Goal: Complete application form: Complete application form

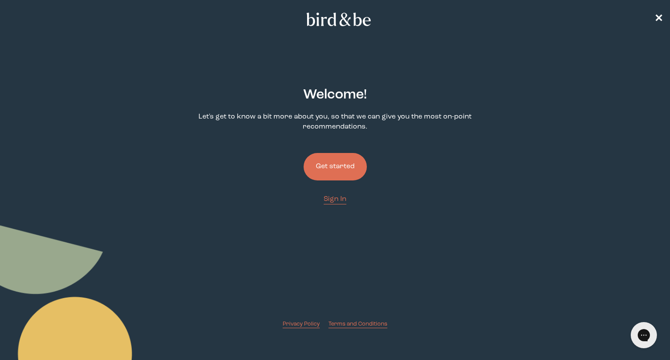
click at [338, 168] on button "Get started" at bounding box center [335, 166] width 63 height 27
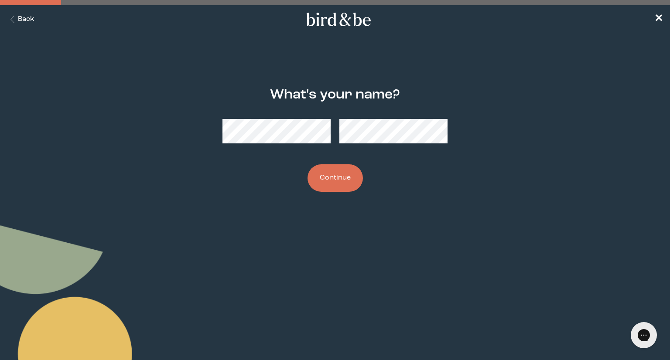
click at [308, 165] on button "Continue" at bounding box center [335, 178] width 55 height 27
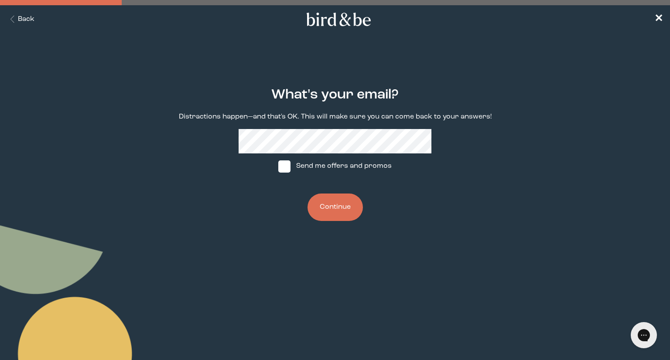
click at [316, 220] on div "What's your email? Distractions happen—and that's OK. This will make sure you c…" at bounding box center [335, 154] width 321 height 161
click at [318, 215] on button "Continue" at bounding box center [335, 207] width 55 height 27
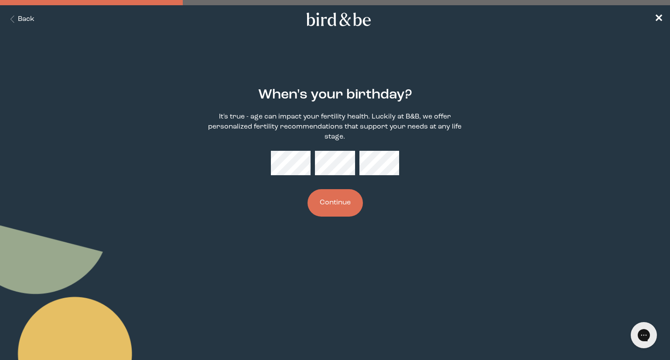
click at [330, 201] on button "Continue" at bounding box center [335, 202] width 55 height 27
click at [308, 189] on button "Continue" at bounding box center [335, 202] width 55 height 27
click at [264, 160] on div "When's your birthday? It's true - age can impact your fertility health. Luckily…" at bounding box center [335, 152] width 321 height 157
click at [306, 167] on div at bounding box center [335, 163] width 128 height 24
click at [341, 202] on button "Continue" at bounding box center [335, 202] width 55 height 27
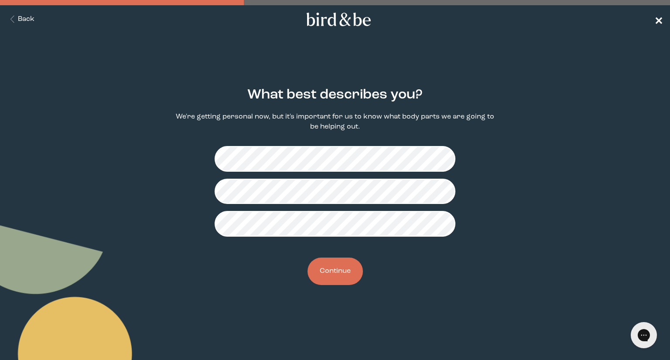
click at [656, 21] on span "✕" at bounding box center [659, 19] width 9 height 10
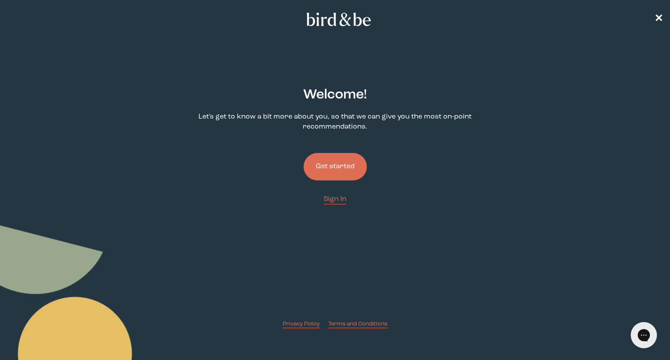
click at [332, 165] on button "Get started" at bounding box center [335, 166] width 63 height 27
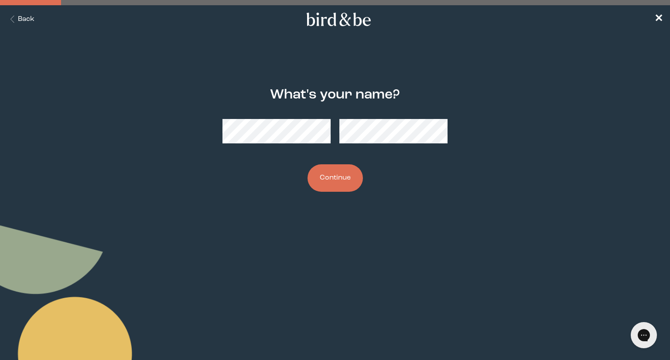
click at [189, 140] on div "What's your name? Continue" at bounding box center [335, 140] width 321 height 132
click at [308, 165] on button "Continue" at bounding box center [335, 178] width 55 height 27
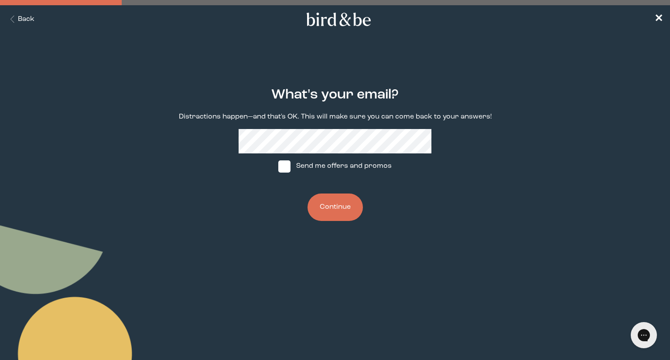
click at [319, 211] on button "Continue" at bounding box center [335, 207] width 55 height 27
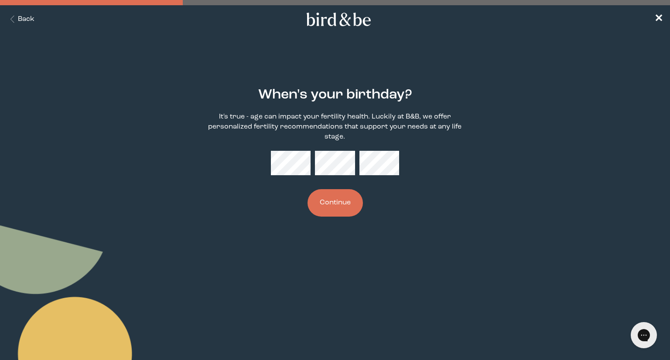
click at [327, 206] on button "Continue" at bounding box center [335, 202] width 55 height 27
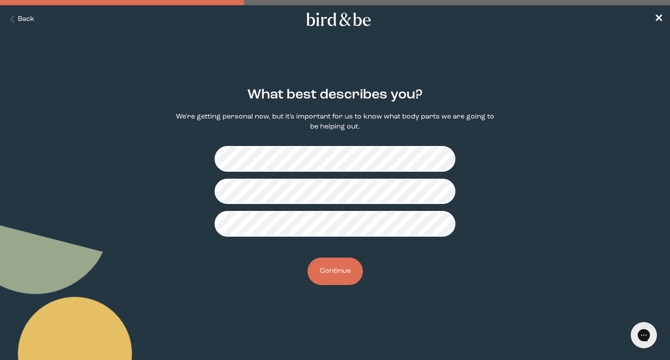
click at [340, 259] on button "Continue" at bounding box center [335, 271] width 55 height 27
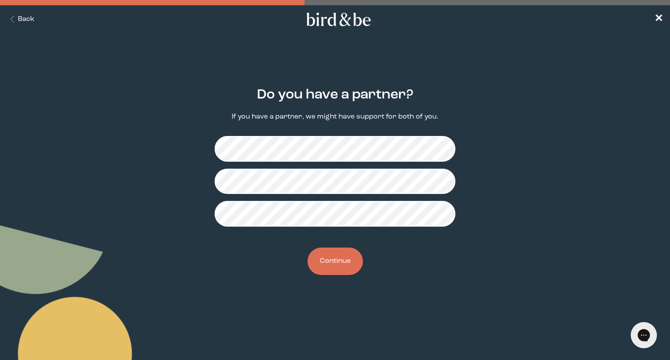
click at [339, 262] on button "Continue" at bounding box center [335, 261] width 55 height 27
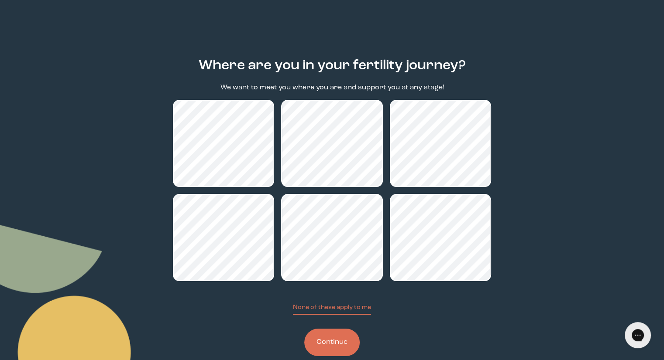
scroll to position [44, 0]
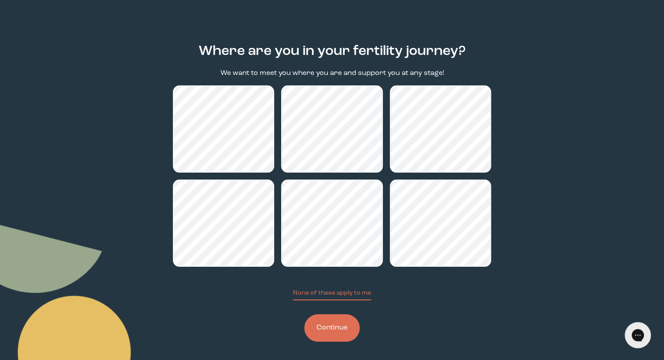
click at [331, 335] on button "Continue" at bounding box center [331, 328] width 55 height 27
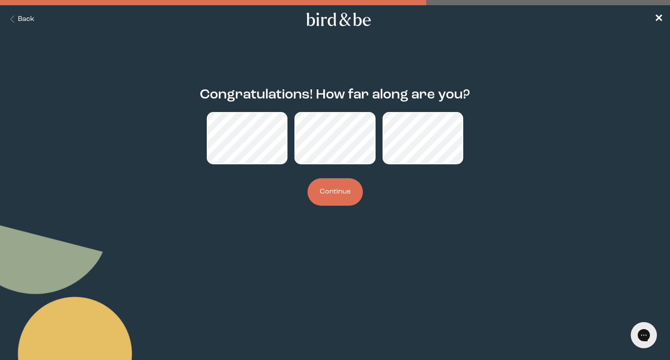
click at [333, 187] on button "Continue" at bounding box center [335, 191] width 55 height 27
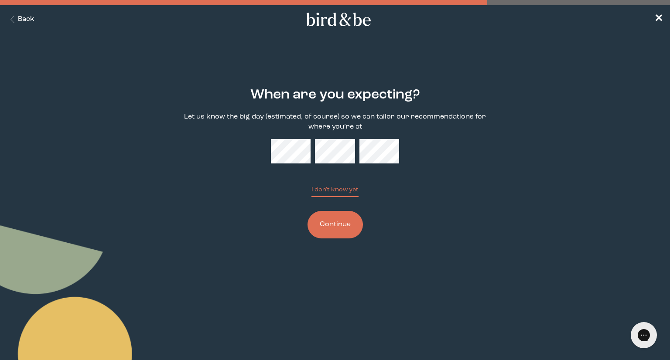
click at [320, 227] on button "Continue" at bounding box center [335, 224] width 55 height 27
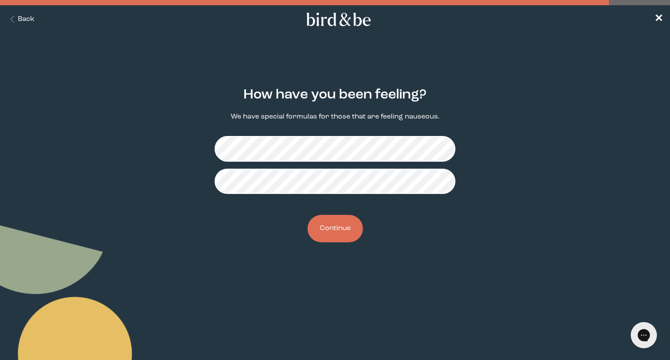
click at [332, 234] on button "Continue" at bounding box center [335, 228] width 55 height 27
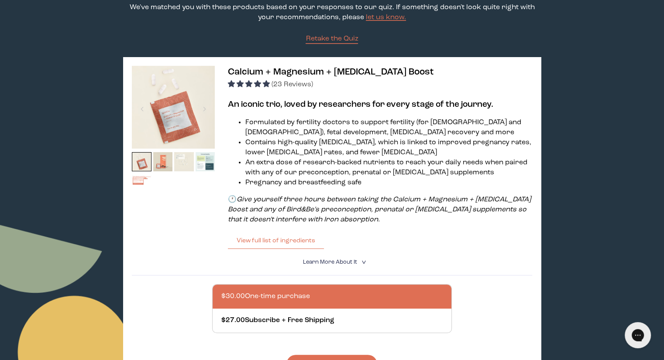
scroll to position [44, 0]
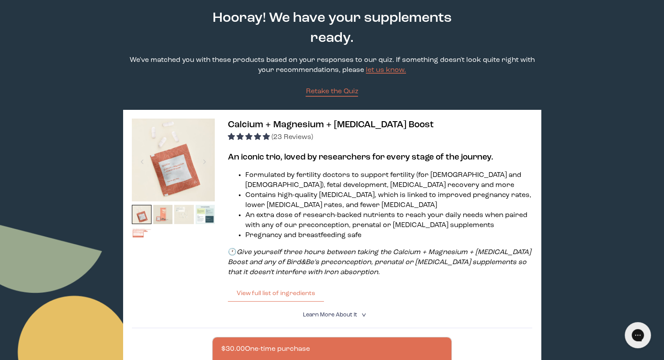
click at [161, 218] on img at bounding box center [163, 215] width 20 height 20
click at [165, 217] on img at bounding box center [163, 215] width 20 height 20
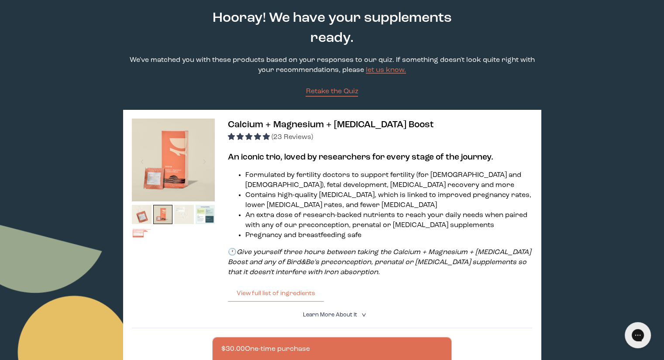
click at [183, 215] on img at bounding box center [184, 215] width 20 height 20
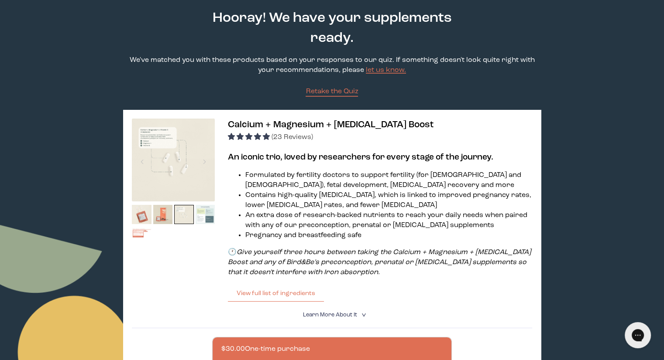
click at [208, 213] on img at bounding box center [205, 215] width 20 height 20
click at [205, 217] on img at bounding box center [205, 215] width 20 height 20
click at [189, 215] on img at bounding box center [184, 215] width 20 height 20
click at [142, 217] on img at bounding box center [142, 215] width 20 height 20
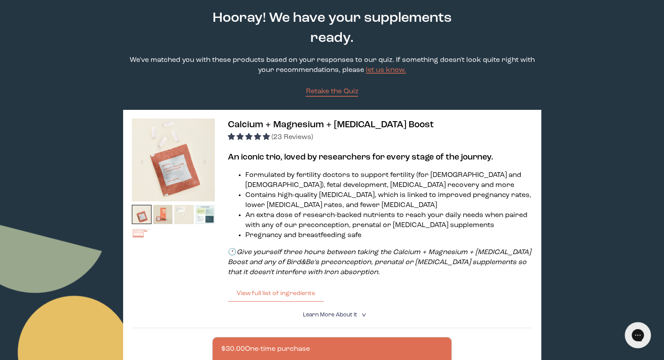
click at [143, 236] on img at bounding box center [142, 238] width 20 height 20
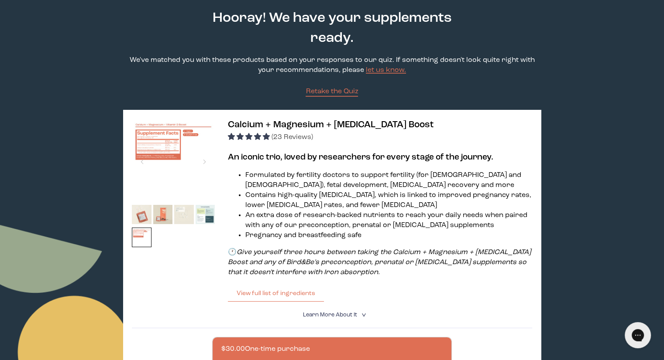
click at [159, 163] on img at bounding box center [173, 160] width 83 height 83
click at [159, 150] on img at bounding box center [173, 160] width 83 height 83
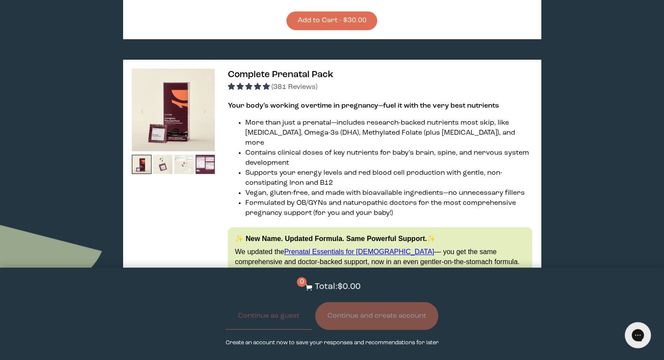
scroll to position [436, 0]
